Goal: Understand process/instructions: Learn how to perform a task or action

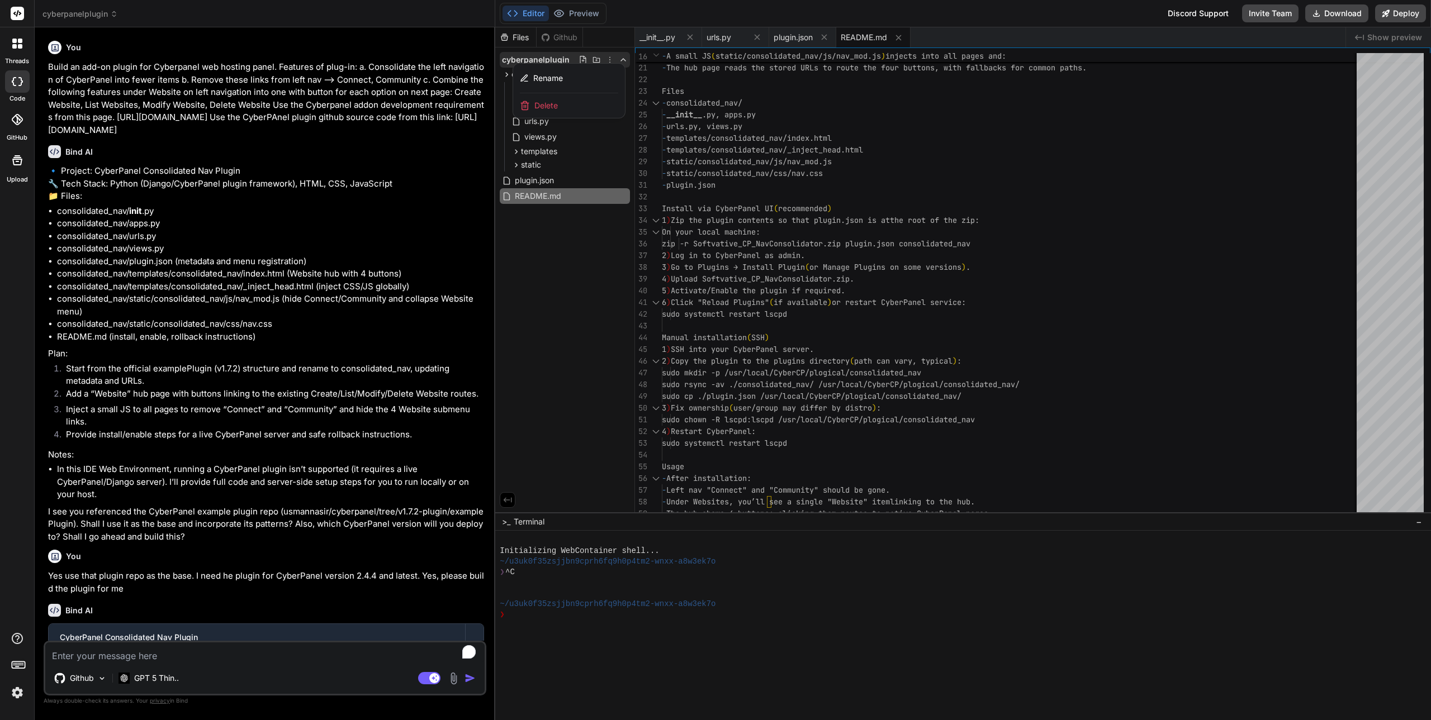
drag, startPoint x: 0, startPoint y: 0, endPoint x: 474, endPoint y: 292, distance: 556.6
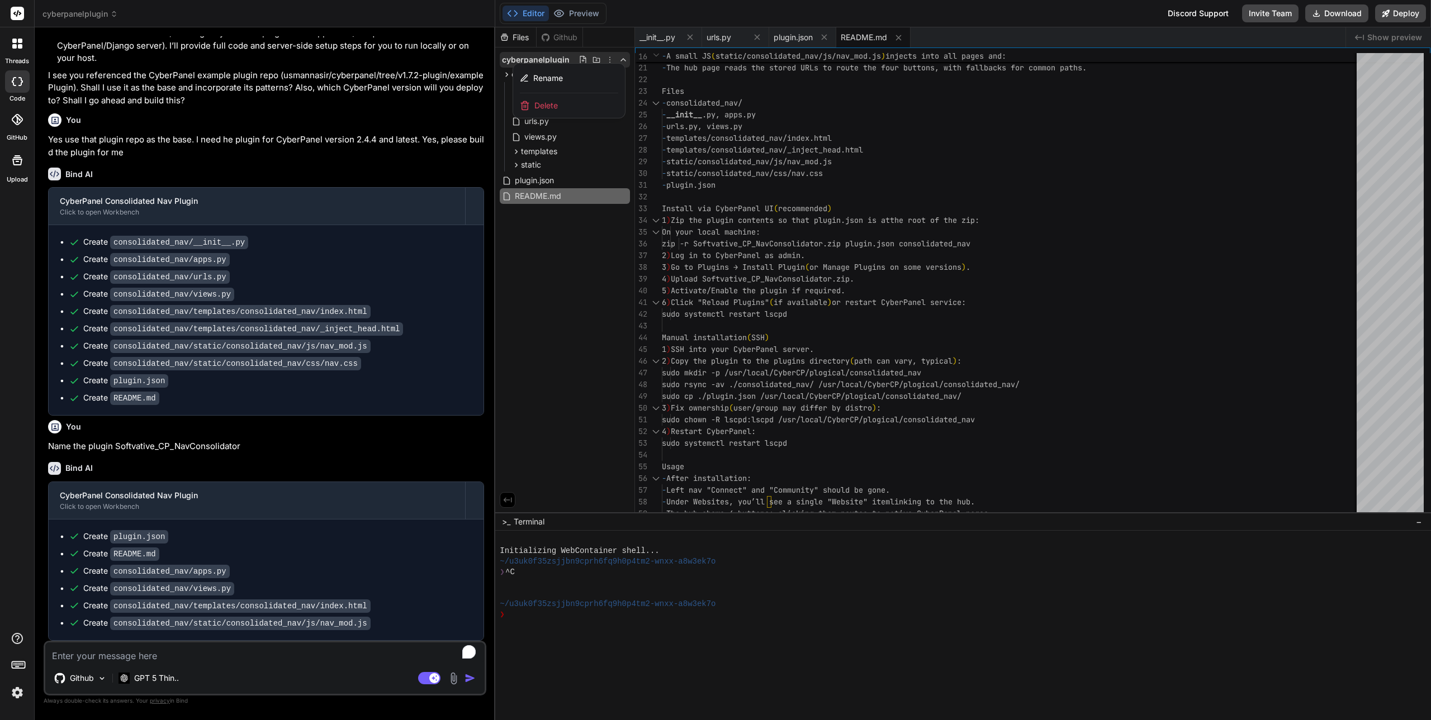
click at [639, 18] on div "Editor Preview Disabled until preview for your project is generated Discord Sup…" at bounding box center [963, 13] width 936 height 27
click at [550, 61] on div at bounding box center [963, 373] width 936 height 693
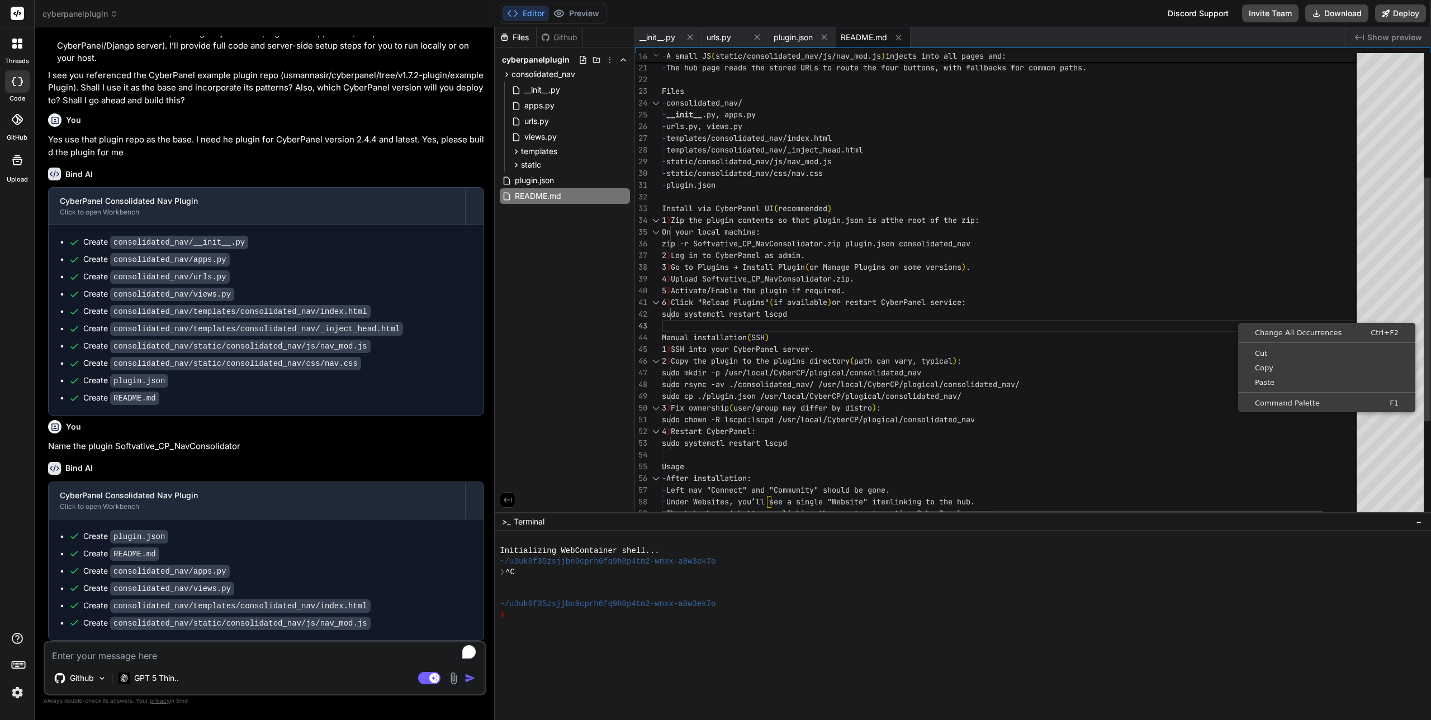
scroll to position [41, 0]
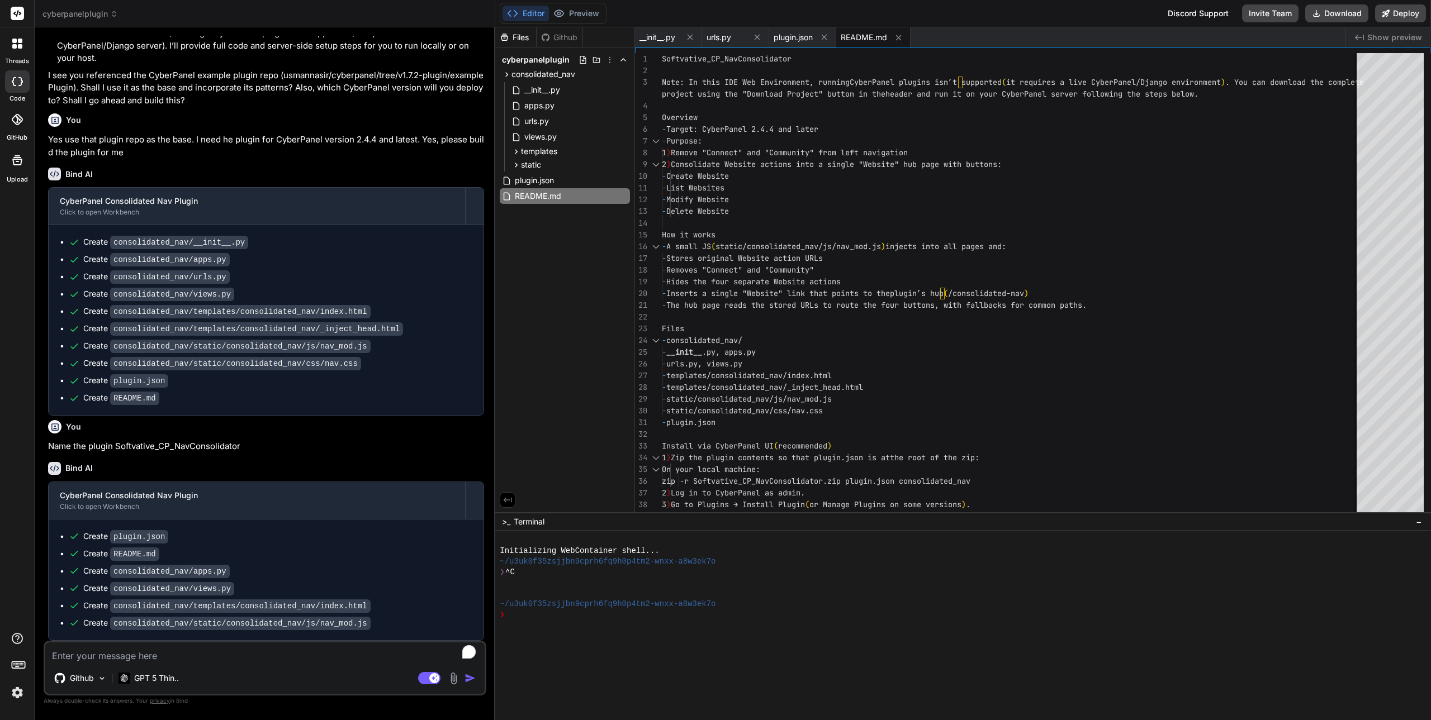
click at [856, 37] on span "README.md" at bounding box center [864, 37] width 46 height 11
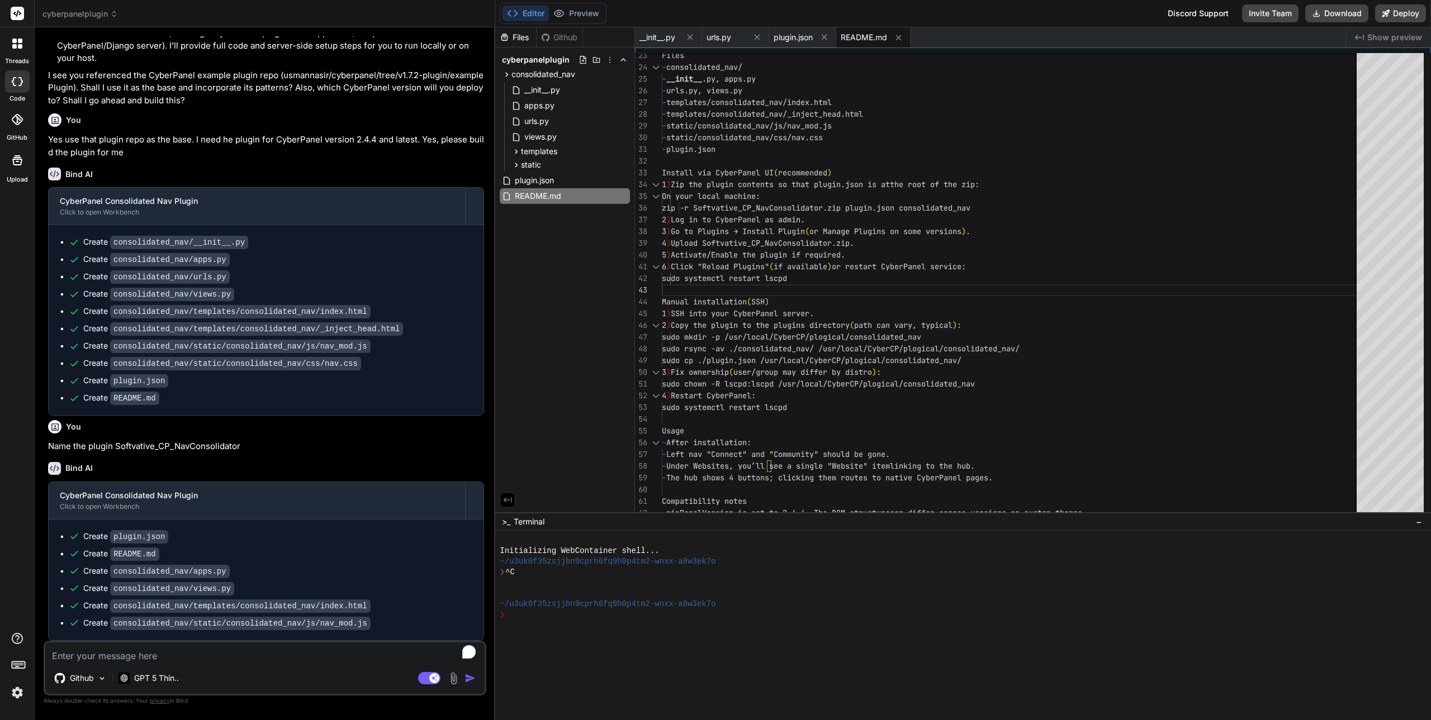
scroll to position [474, 0]
click at [713, 588] on div at bounding box center [958, 583] width 916 height 11
click at [532, 14] on button "Editor" at bounding box center [526, 14] width 46 height 16
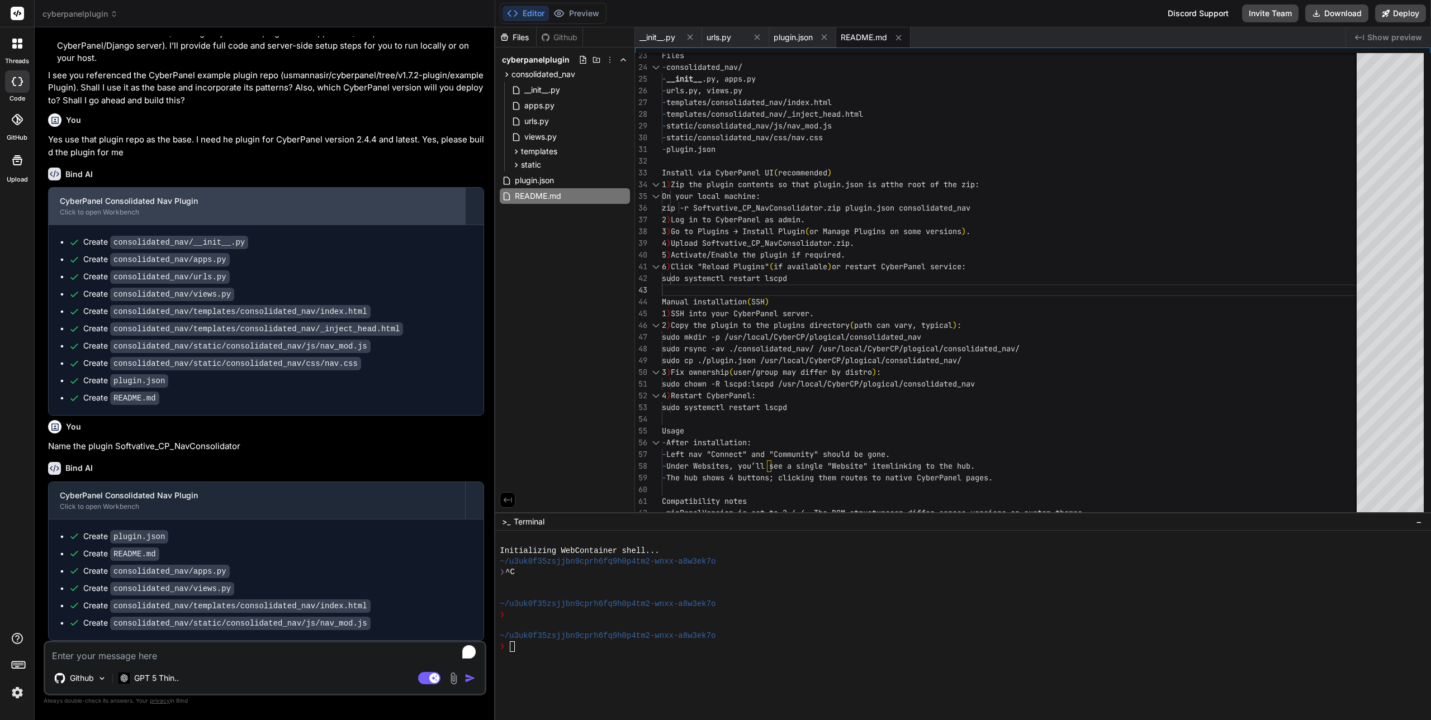
click at [194, 203] on div "CyberPanel Consolidated Nav Plugin" at bounding box center [257, 201] width 394 height 11
click at [294, 201] on div "CyberPanel Consolidated Nav Plugin" at bounding box center [257, 201] width 394 height 11
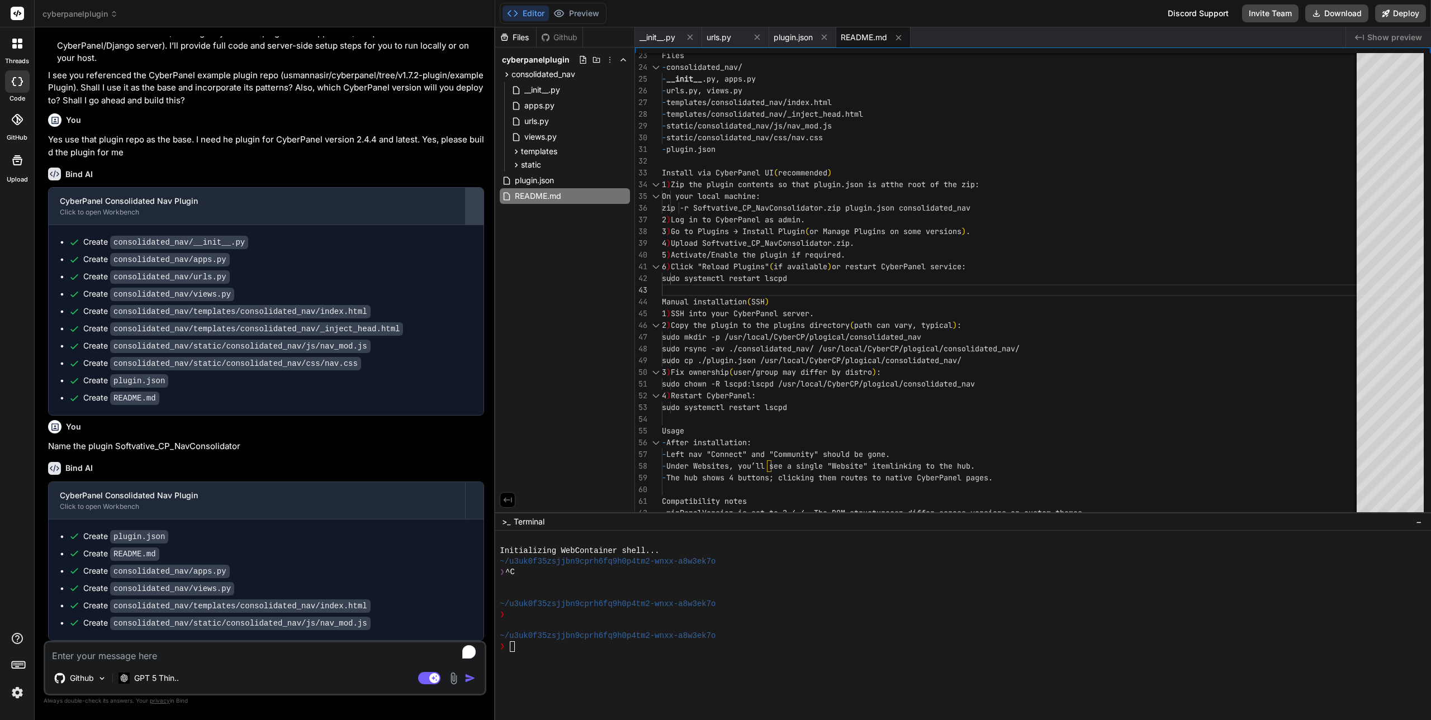
click at [473, 202] on div at bounding box center [475, 206] width 18 height 18
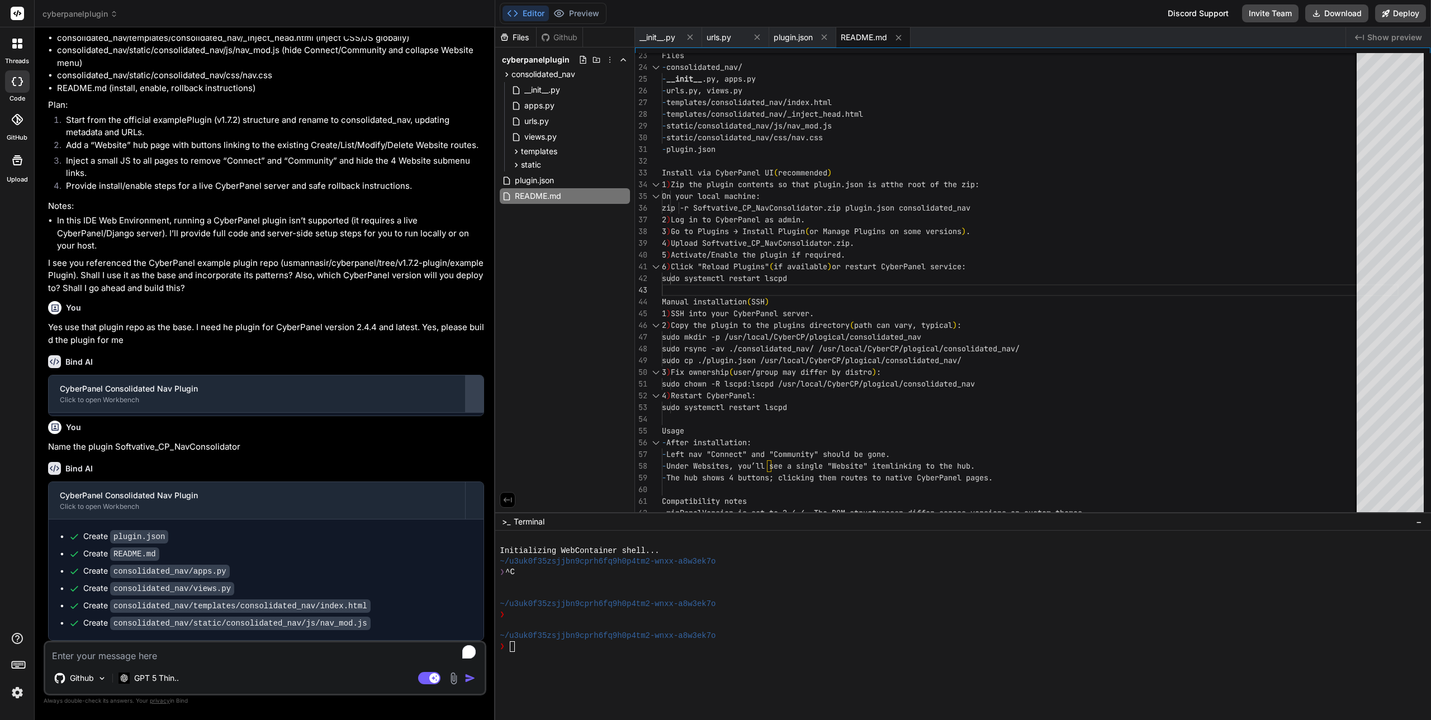
scroll to position [283, 0]
click at [473, 202] on div "🔹 Project: CyberPanel Consolidated Nav Plugin 🔧 Tech Stack: Python (Django/Cybe…" at bounding box center [266, 105] width 436 height 378
click at [477, 408] on button at bounding box center [475, 396] width 18 height 37
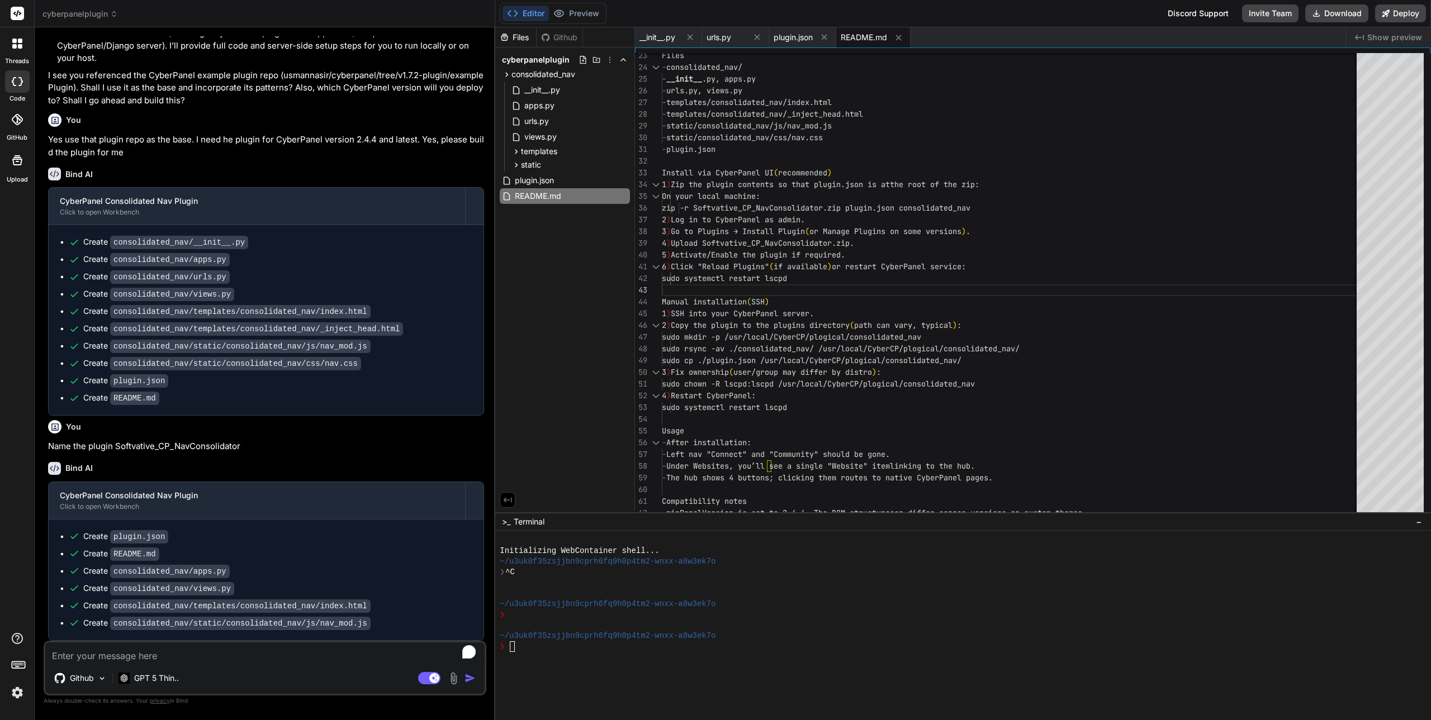
scroll to position [474, 0]
click at [116, 154] on p "Yes use that plugin repo as the base. I need he plugin for CyberPanel version 2…" at bounding box center [266, 146] width 436 height 25
click at [92, 13] on span "cyberpanelplugin" at bounding box center [79, 13] width 75 height 11
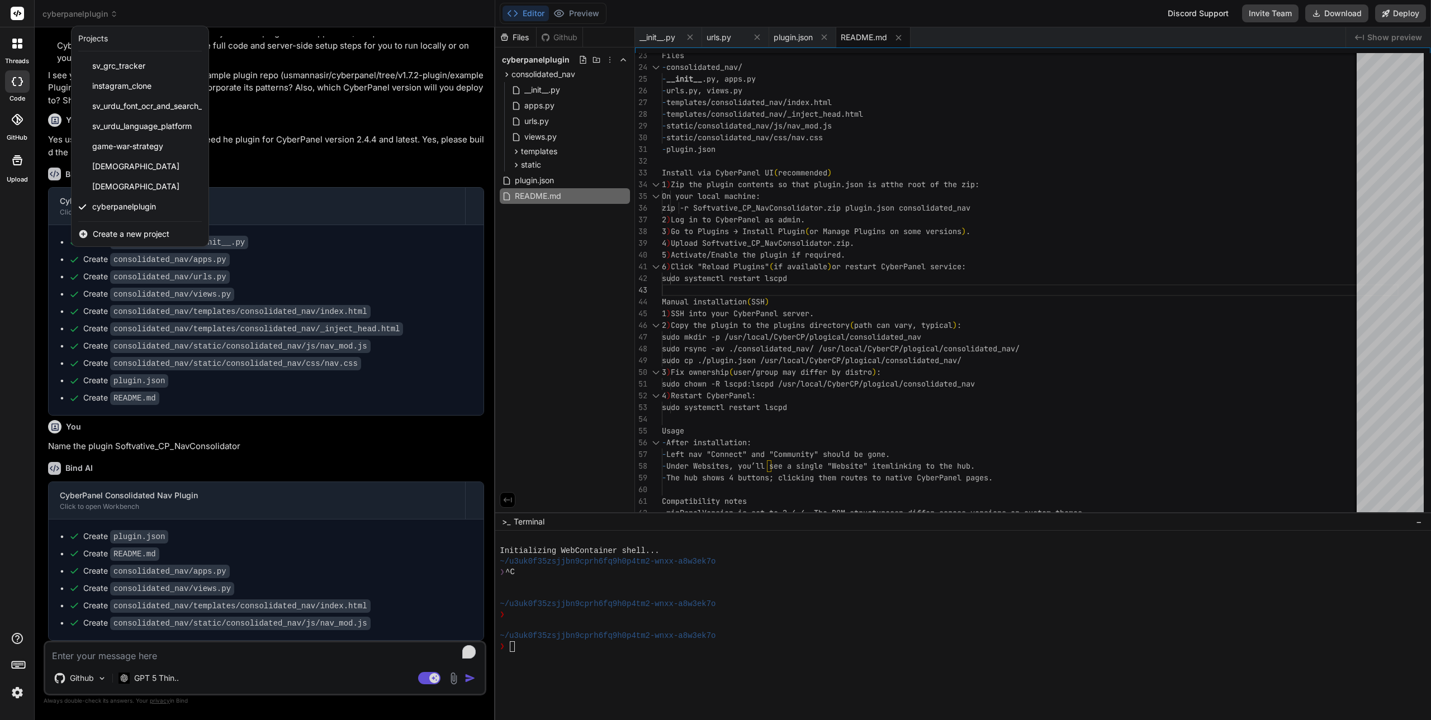
click at [92, 13] on div at bounding box center [715, 360] width 1431 height 720
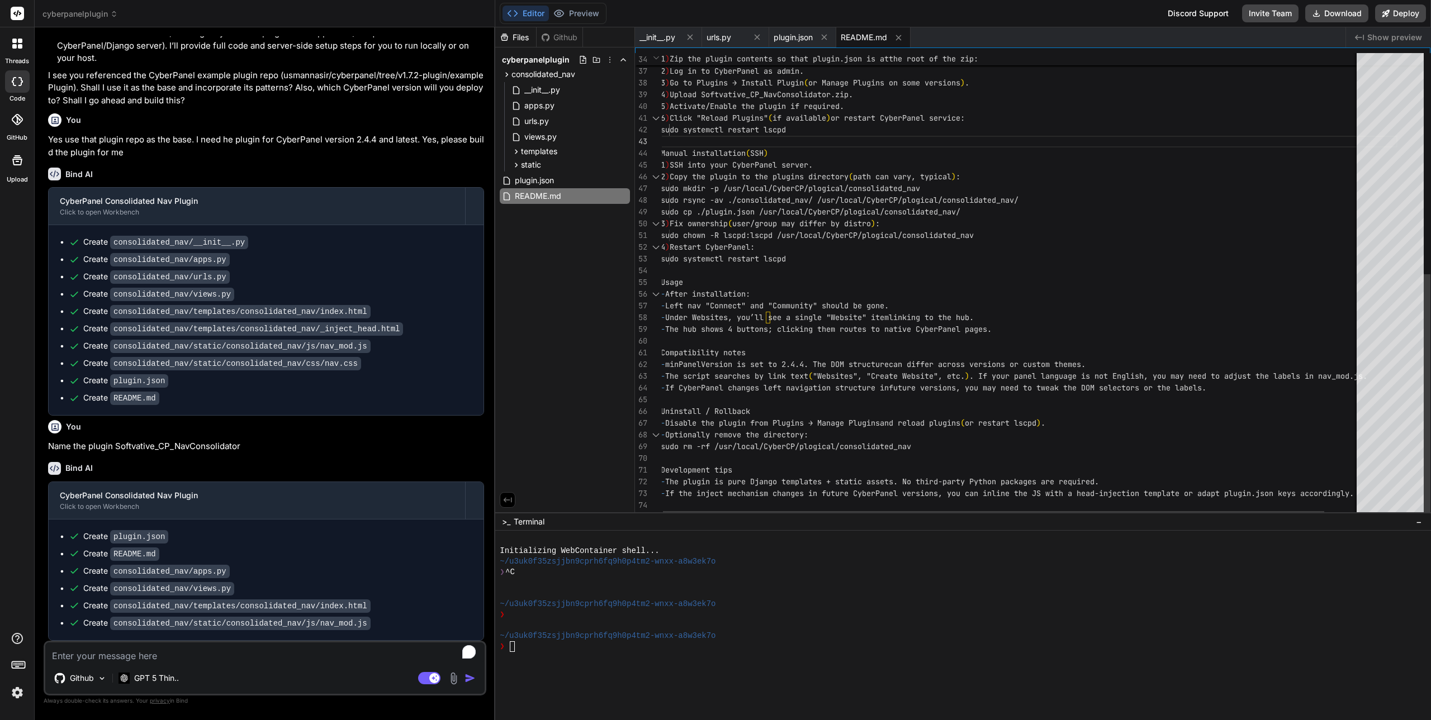
click at [761, 342] on div "On your local machine: zip -r Softvative_CP_NavConsolidator.zip plug in.json co…" at bounding box center [1029, 74] width 737 height 887
click at [859, 272] on div "On your local machine: zip -r Softvative_CP_NavConsolidator.zip plug in.json co…" at bounding box center [1029, 74] width 737 height 887
click at [822, 208] on span "sudo cp ./plugin.json /usr/local/CyberCP/plogic" at bounding box center [766, 212] width 210 height 10
click at [1049, 276] on div "On your local machine: zip -r Softvative_CP_NavConsolidator.zip plug in.json co…" at bounding box center [1029, 74] width 737 height 887
type textarea "5) Activate/Enable the plugin if required. 6) Click "Reload Plugins" (if availa…"
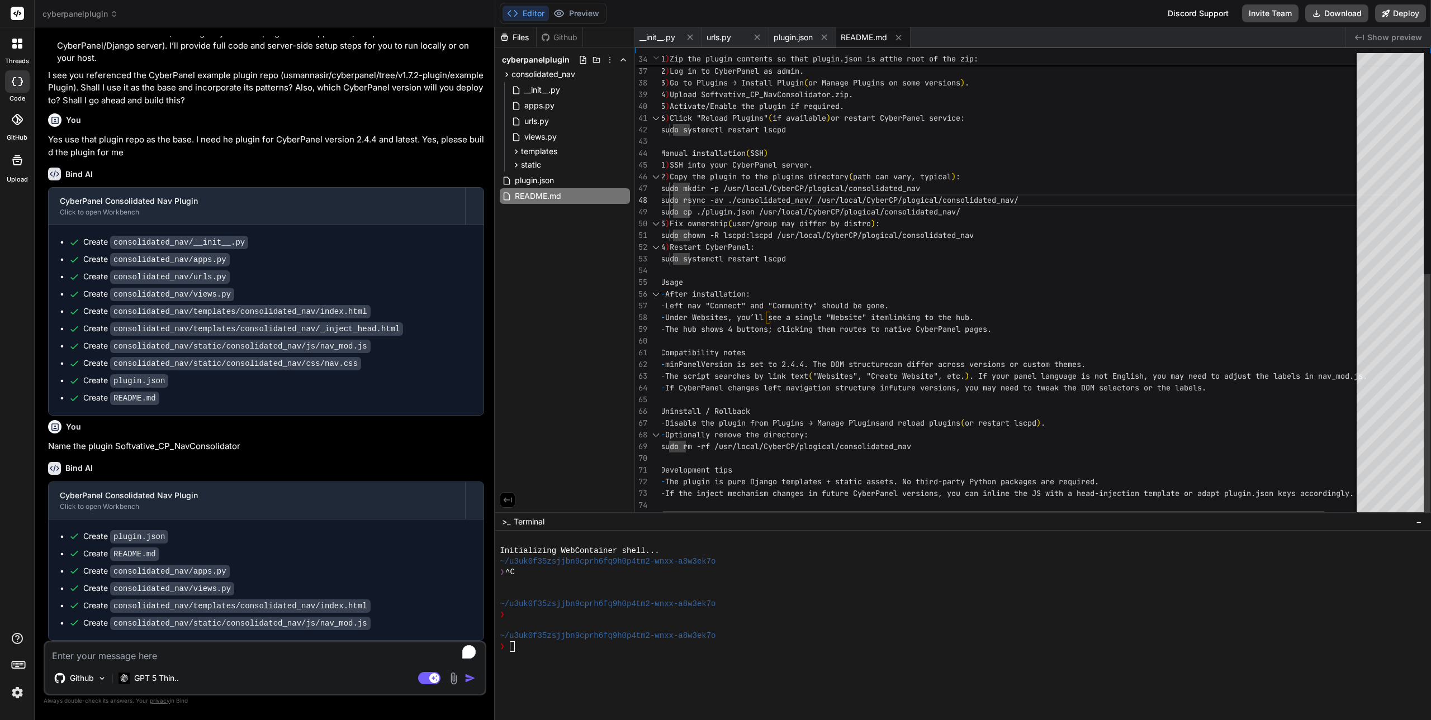
click at [677, 189] on div "On your local machine: zip -r Softvative_CP_NavConsolidator.zip plug in.json co…" at bounding box center [1029, 74] width 737 height 887
click at [537, 75] on span "consolidated_nav" at bounding box center [543, 74] width 64 height 11
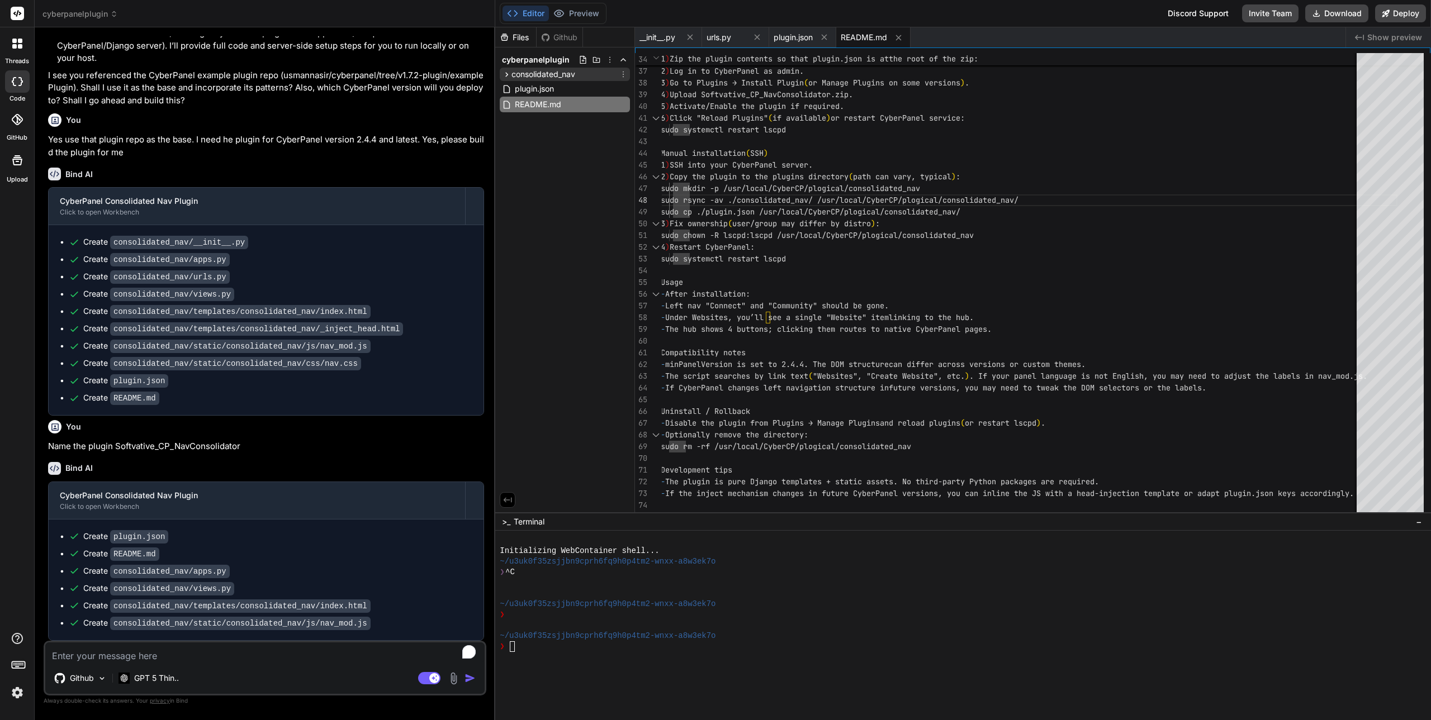
click at [537, 75] on span "consolidated_nav" at bounding box center [543, 74] width 64 height 11
click at [543, 74] on span "consolidated_nav" at bounding box center [543, 74] width 64 height 11
click at [96, 13] on span "cyberpanelplugin" at bounding box center [79, 13] width 75 height 11
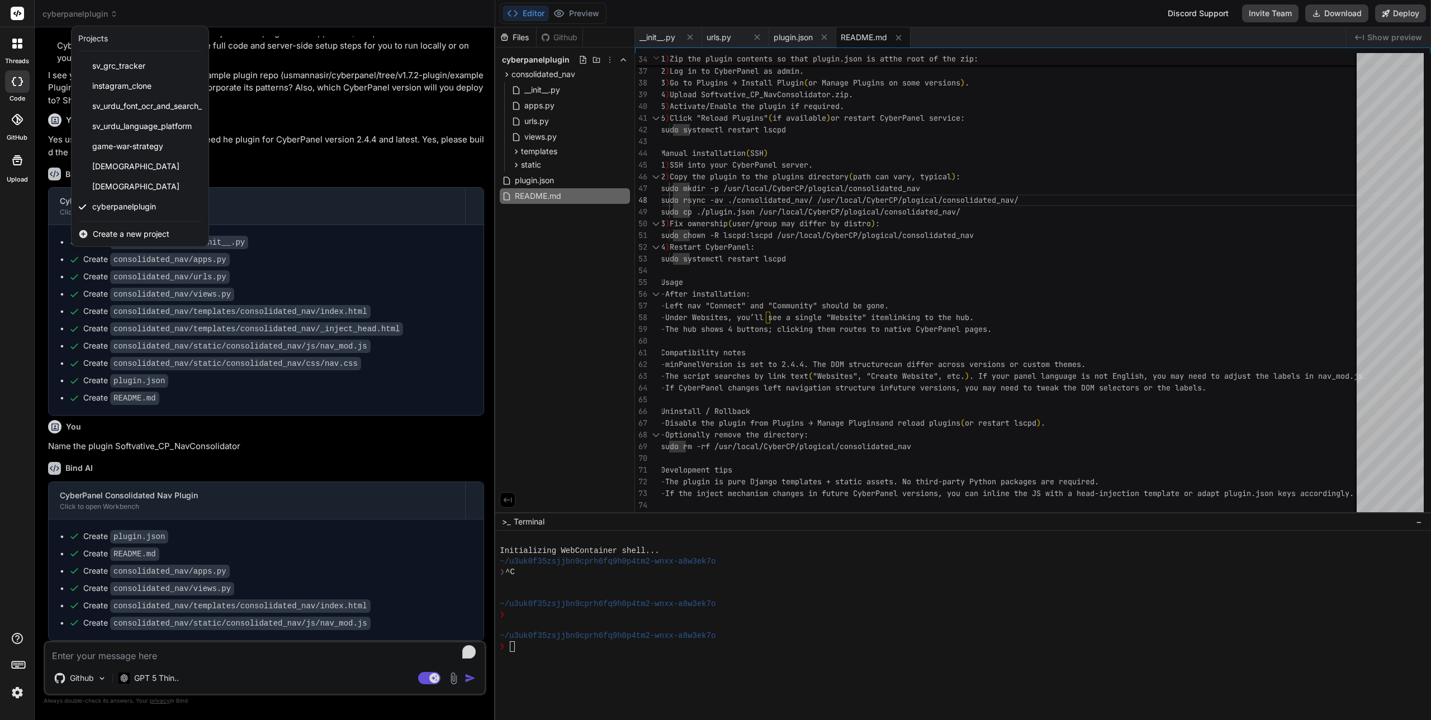
click at [563, 245] on div at bounding box center [715, 360] width 1431 height 720
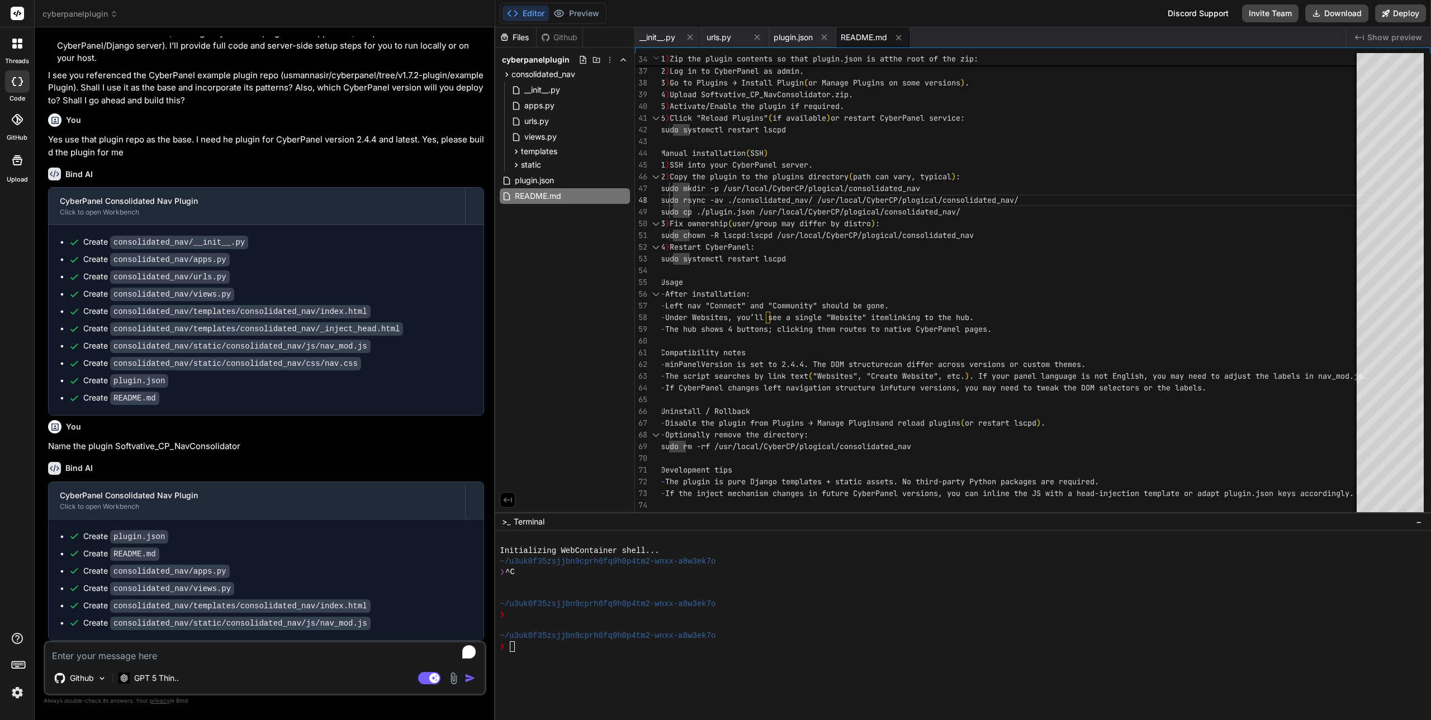
click at [69, 16] on span "cyberpanelplugin" at bounding box center [79, 13] width 75 height 11
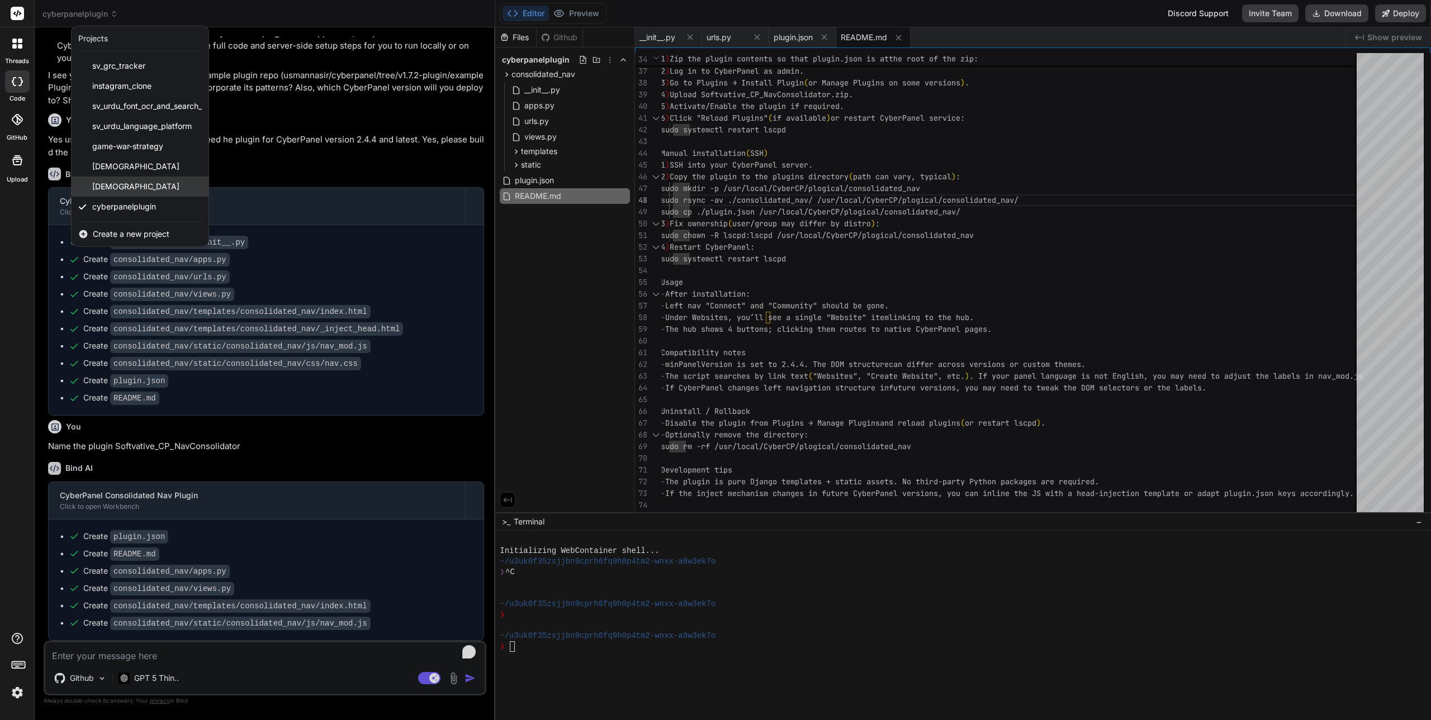
click at [157, 192] on div "[DEMOGRAPHIC_DATA]" at bounding box center [140, 187] width 137 height 20
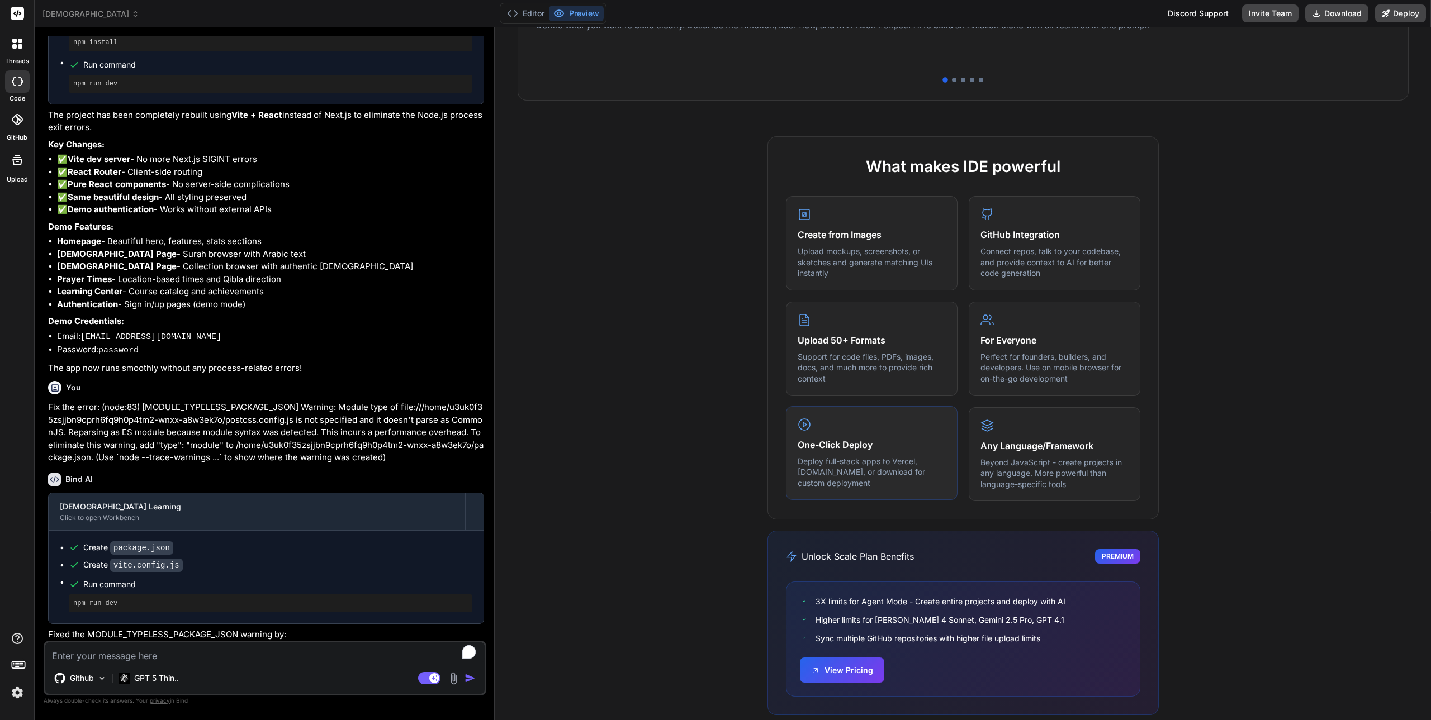
scroll to position [395, 0]
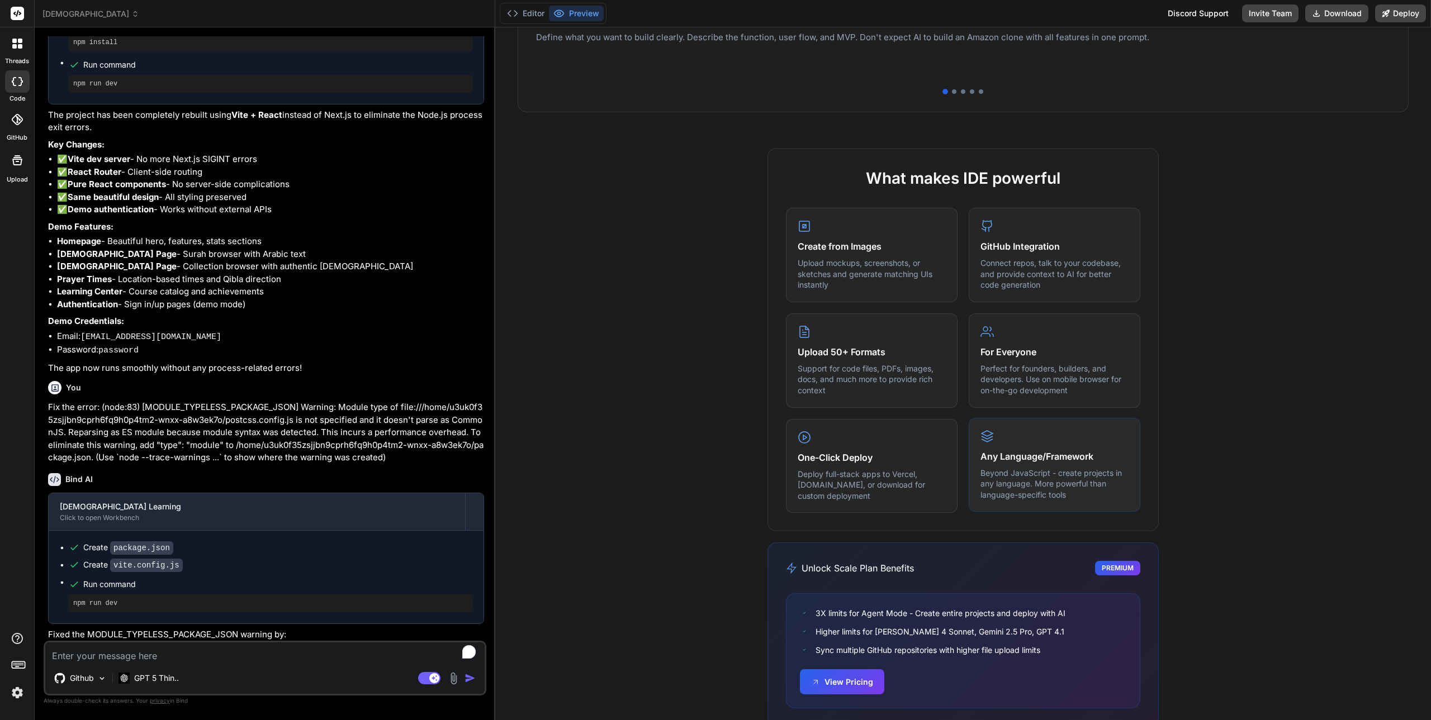
click at [1039, 470] on p "Beyond JavaScript - create projects in any language. More powerful than languag…" at bounding box center [1054, 484] width 148 height 33
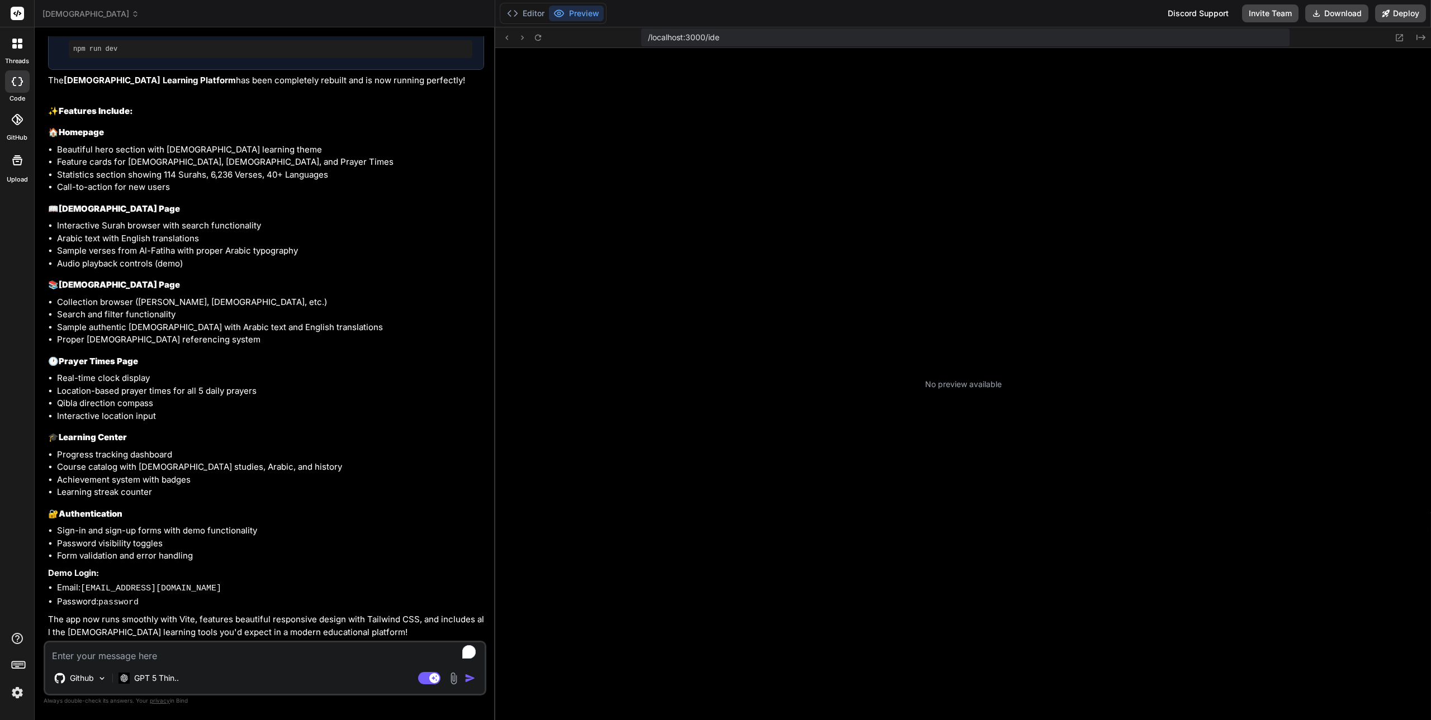
scroll to position [2572, 0]
type textarea "x"
